Goal: Obtain resource: Obtain resource

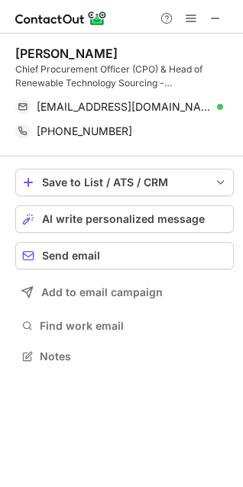
scroll to position [345, 243]
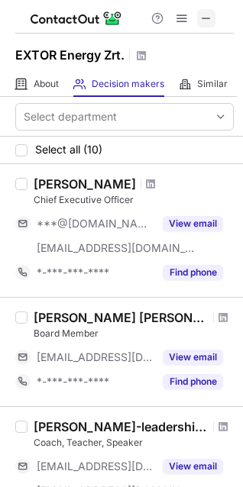
click at [205, 12] on span at bounding box center [206, 18] width 12 height 12
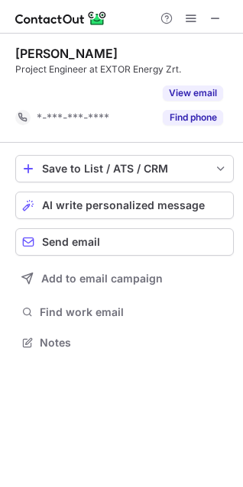
scroll to position [307, 243]
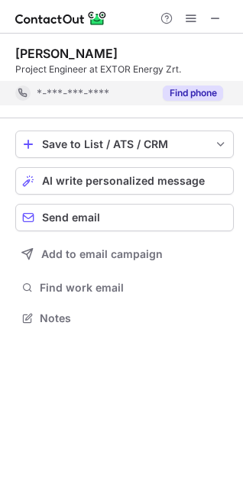
click at [184, 94] on button "Find phone" at bounding box center [193, 93] width 60 height 15
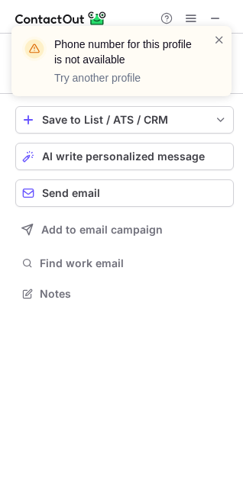
scroll to position [283, 243]
click at [215, 35] on span at bounding box center [219, 39] width 12 height 15
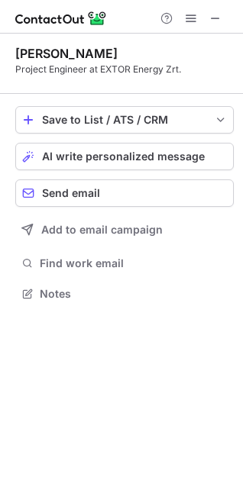
click at [215, 18] on div "Phone number for this profile is not available Try another profile" at bounding box center [121, 67] width 244 height 113
click at [219, 17] on span at bounding box center [215, 18] width 12 height 12
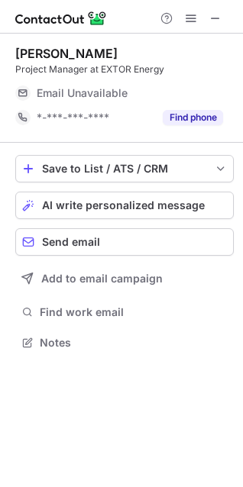
scroll to position [332, 243]
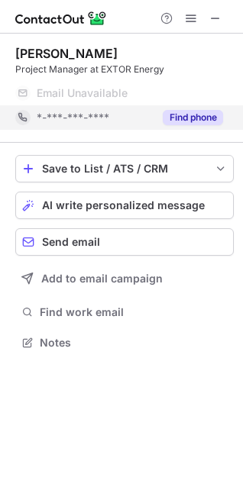
click at [189, 110] on button "Find phone" at bounding box center [193, 117] width 60 height 15
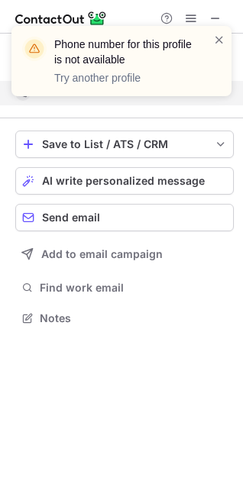
scroll to position [307, 243]
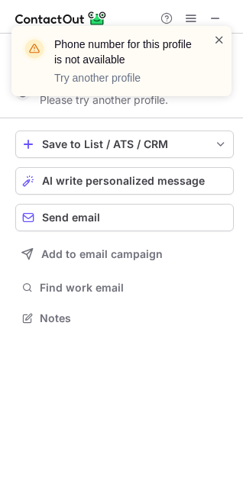
click at [219, 37] on span at bounding box center [219, 39] width 12 height 15
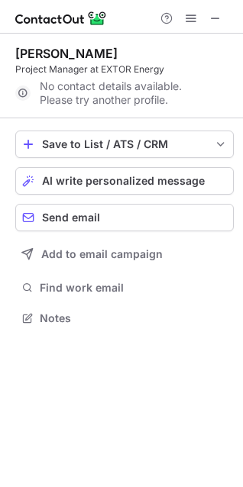
click at [215, 16] on div "Phone number for this profile is not available Try another profile" at bounding box center [121, 67] width 244 height 113
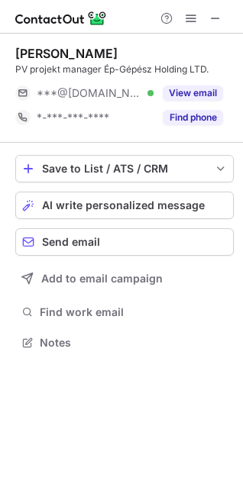
scroll to position [332, 243]
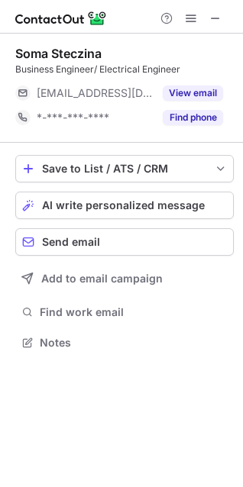
scroll to position [332, 243]
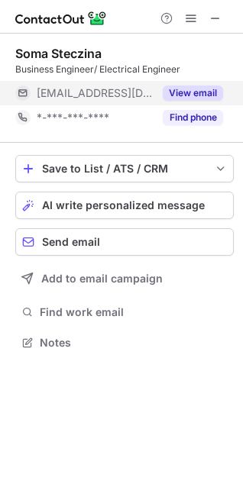
click at [184, 98] on button "View email" at bounding box center [193, 93] width 60 height 15
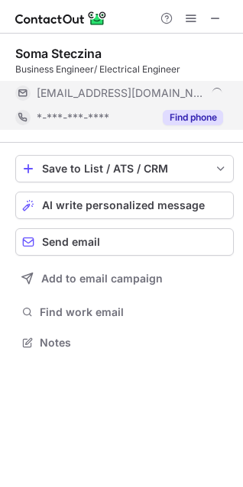
click at [199, 118] on button "Find phone" at bounding box center [193, 117] width 60 height 15
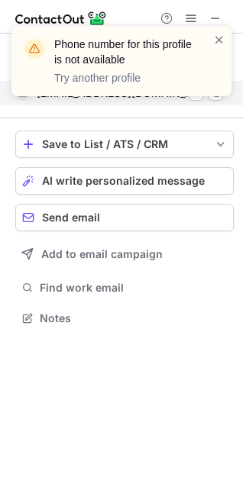
scroll to position [307, 243]
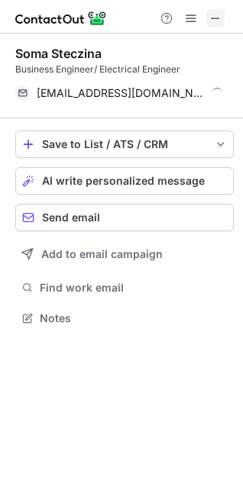
click at [220, 15] on span at bounding box center [215, 18] width 12 height 12
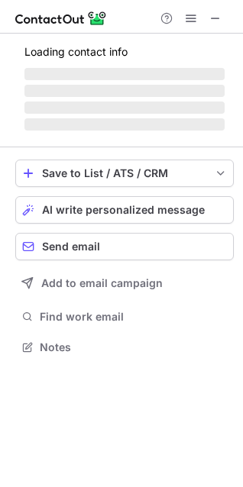
scroll to position [332, 243]
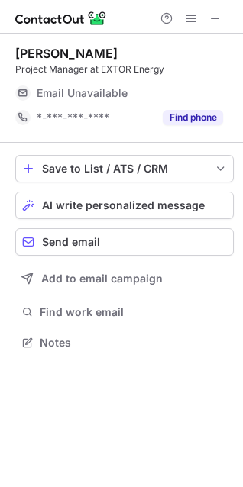
scroll to position [332, 243]
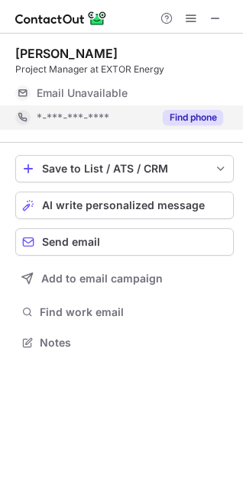
click at [186, 114] on button "Find phone" at bounding box center [193, 117] width 60 height 15
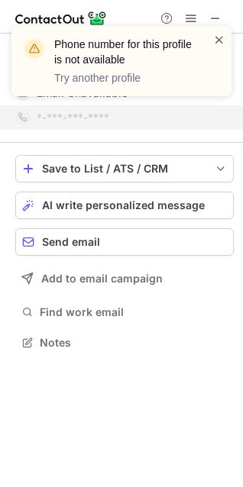
click at [222, 39] on span at bounding box center [219, 39] width 12 height 15
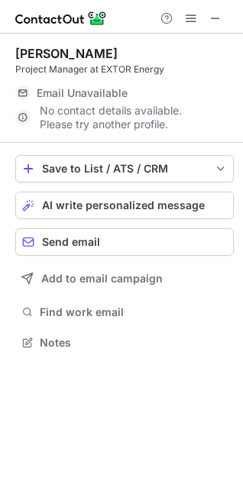
click at [221, 18] on div "Phone number for this profile is not available Try another profile" at bounding box center [121, 26] width 244 height 31
click at [215, 21] on span at bounding box center [215, 18] width 12 height 12
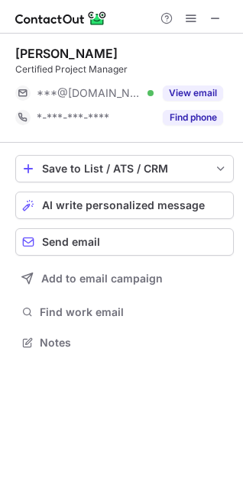
scroll to position [332, 243]
drag, startPoint x: 219, startPoint y: 16, endPoint x: 24, endPoint y: 16, distance: 194.8
click at [218, 15] on span at bounding box center [215, 18] width 12 height 12
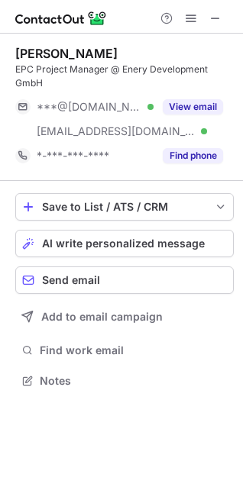
scroll to position [370, 243]
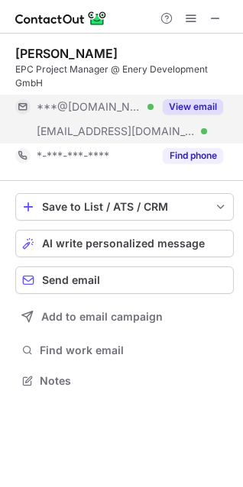
click at [193, 102] on button "View email" at bounding box center [193, 106] width 60 height 15
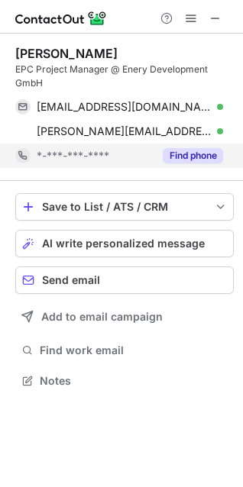
click at [202, 156] on button "Find phone" at bounding box center [193, 155] width 60 height 15
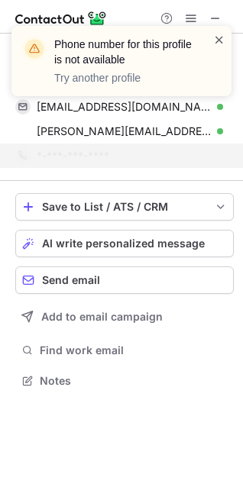
click at [217, 36] on span at bounding box center [219, 39] width 12 height 15
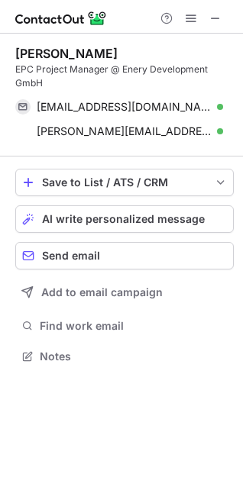
scroll to position [345, 243]
click at [212, 21] on span at bounding box center [215, 18] width 12 height 12
